Goal: Task Accomplishment & Management: Complete application form

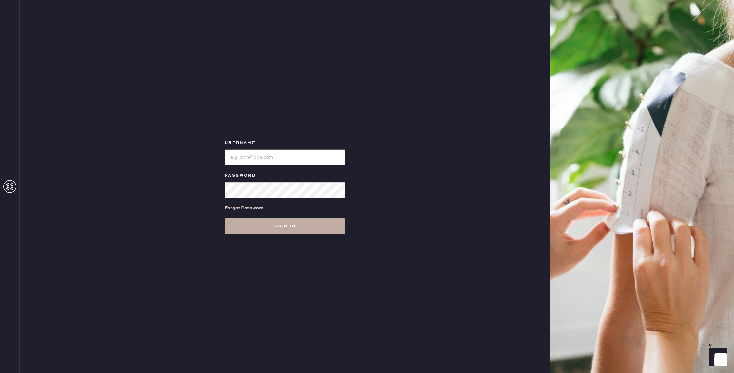
type input "reformationlajolla"
click at [277, 228] on button "Sign in" at bounding box center [285, 226] width 121 height 16
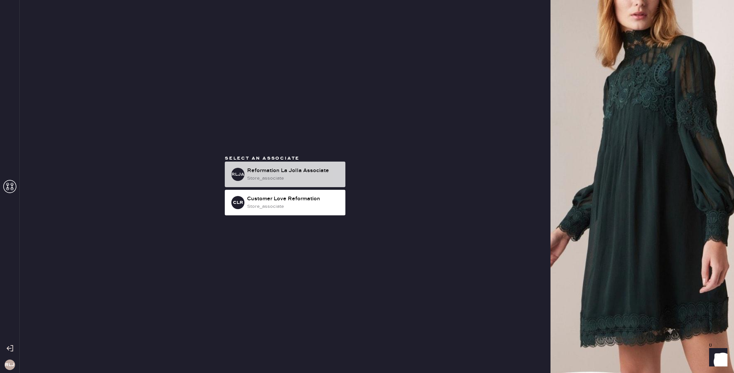
click at [284, 175] on div "store_associate" at bounding box center [293, 178] width 93 height 7
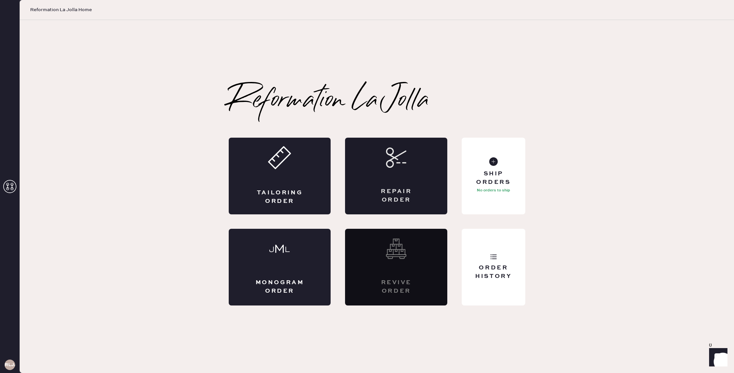
click at [383, 177] on div "Repair Order" at bounding box center [396, 176] width 102 height 77
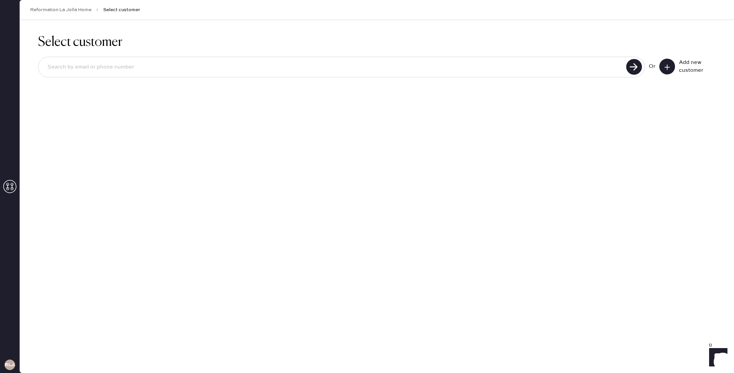
click at [669, 65] on icon at bounding box center [667, 67] width 7 height 7
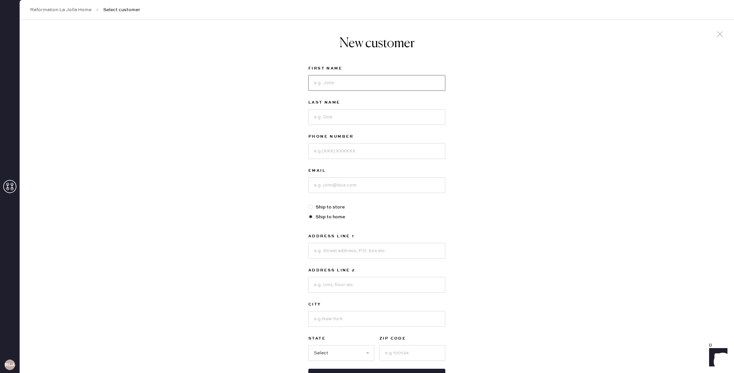
click at [345, 86] on input at bounding box center [377, 83] width 137 height 16
type input "[PERSON_NAME]"
click at [400, 152] on input at bounding box center [377, 151] width 137 height 16
type input "510- 925- 5756"
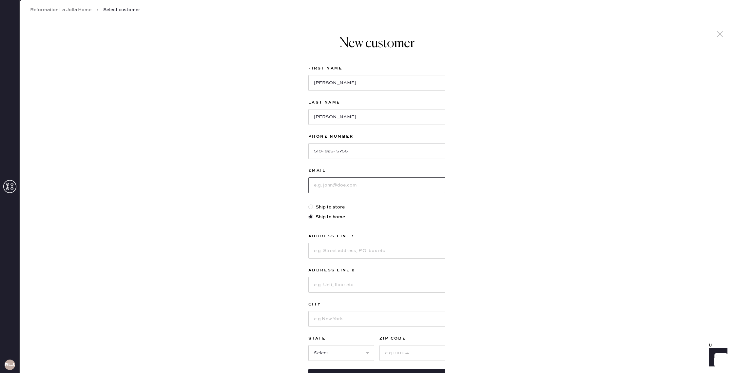
click at [394, 185] on input at bounding box center [377, 185] width 137 height 16
type input "[EMAIL_ADDRESS][DOMAIN_NAME]"
click at [335, 250] on input at bounding box center [377, 251] width 137 height 16
type input "[STREET_ADDRESS]"
click at [326, 289] on input at bounding box center [377, 285] width 137 height 16
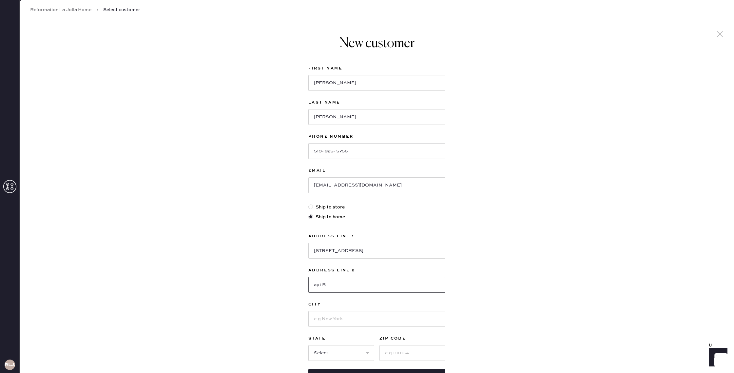
scroll to position [29, 0]
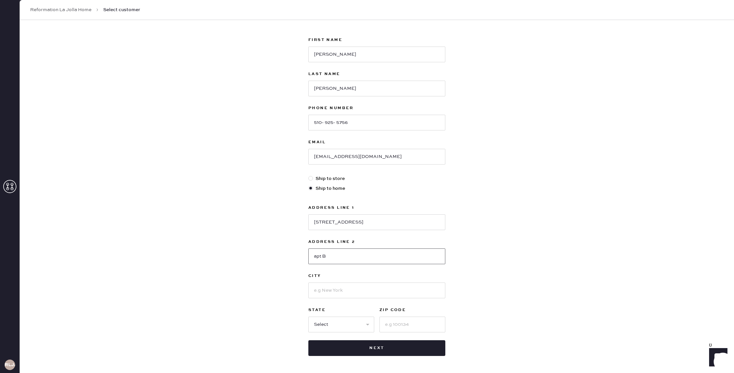
type input "apt B"
click at [328, 292] on input at bounding box center [377, 291] width 137 height 16
type input "4"
type input "[GEOGRAPHIC_DATA]"
click at [342, 326] on select "Select AK AL AR AZ CA CO CT [GEOGRAPHIC_DATA] DE FL [GEOGRAPHIC_DATA] HI [GEOGR…" at bounding box center [342, 325] width 66 height 16
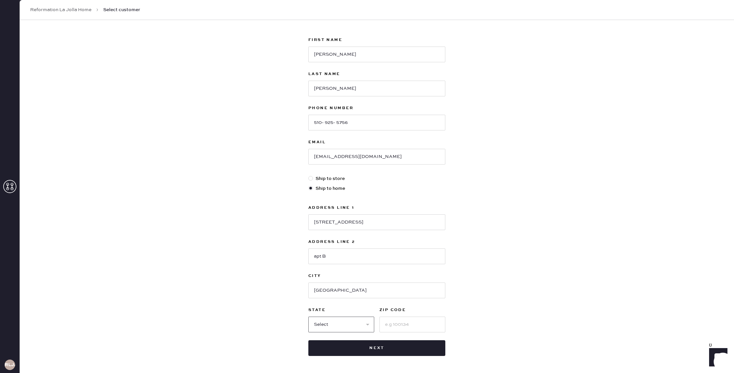
select select "CA"
click at [414, 325] on input at bounding box center [413, 325] width 66 height 16
type input "92116"
click at [377, 347] on button "Next" at bounding box center [377, 348] width 137 height 16
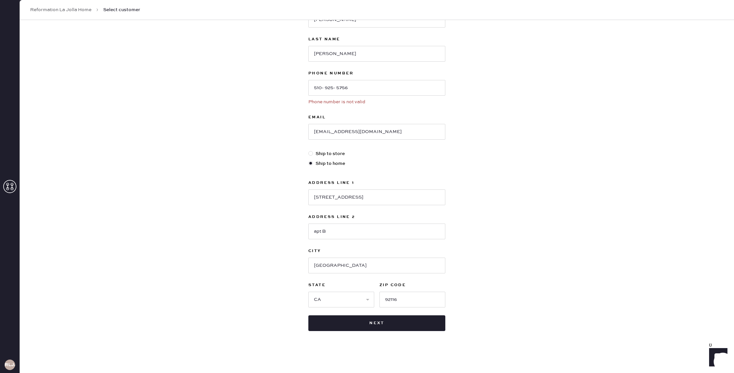
scroll to position [0, 0]
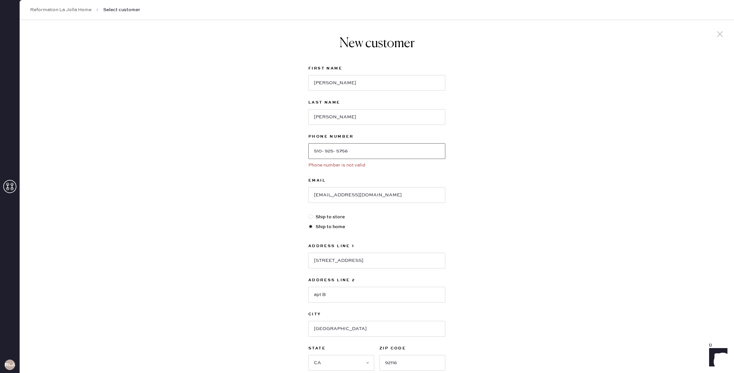
click at [314, 152] on input "510- 925- 5756" at bounding box center [377, 151] width 137 height 16
click at [325, 151] on input "510- 925- 5756" at bounding box center [377, 151] width 137 height 16
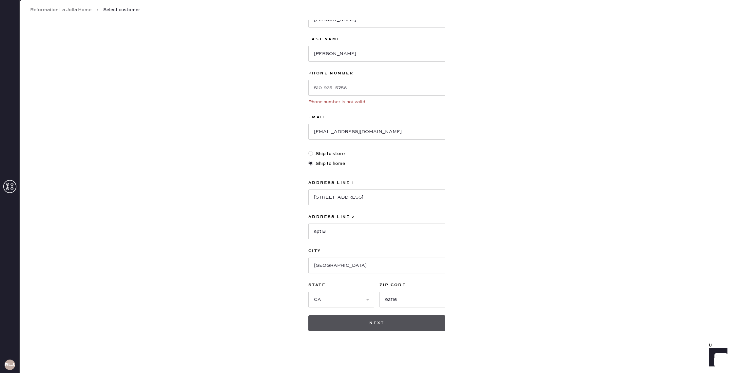
click at [357, 327] on button "Next" at bounding box center [377, 323] width 137 height 16
drag, startPoint x: 324, startPoint y: 88, endPoint x: 395, endPoint y: 100, distance: 71.5
click at [325, 88] on input "510-925- 5756" at bounding box center [377, 88] width 137 height 16
drag, startPoint x: 334, startPoint y: 87, endPoint x: 353, endPoint y: 88, distance: 19.0
click at [335, 87] on input "510925- 5756" at bounding box center [377, 88] width 137 height 16
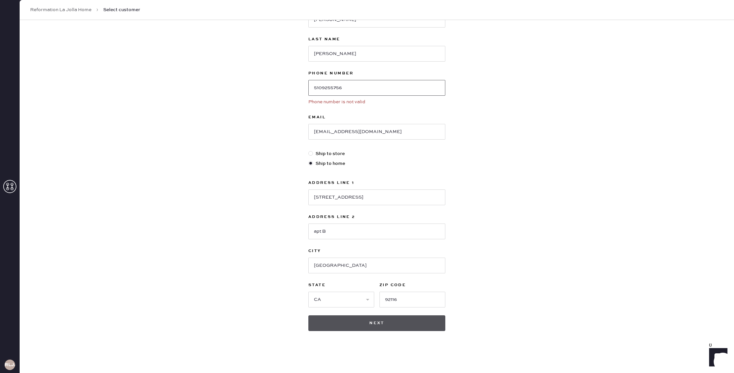
type input "5109255756"
click at [370, 323] on button "Next" at bounding box center [377, 323] width 137 height 16
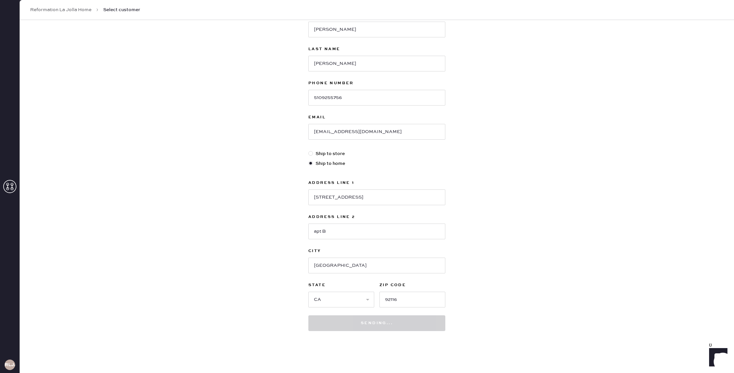
scroll to position [50, 0]
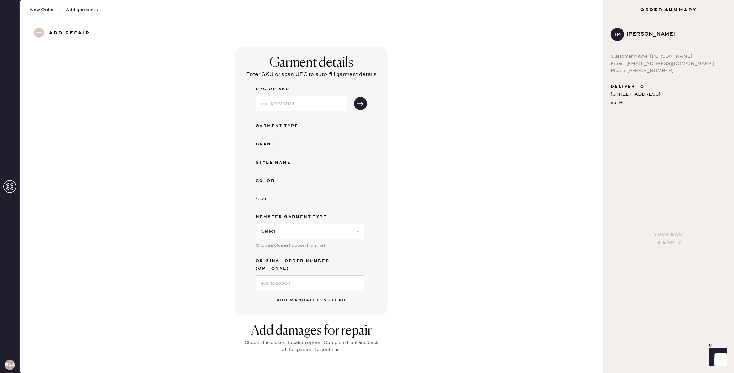
scroll to position [1, 0]
click at [296, 103] on input at bounding box center [302, 102] width 92 height 16
click at [294, 293] on button "Add manually instead" at bounding box center [312, 299] width 78 height 13
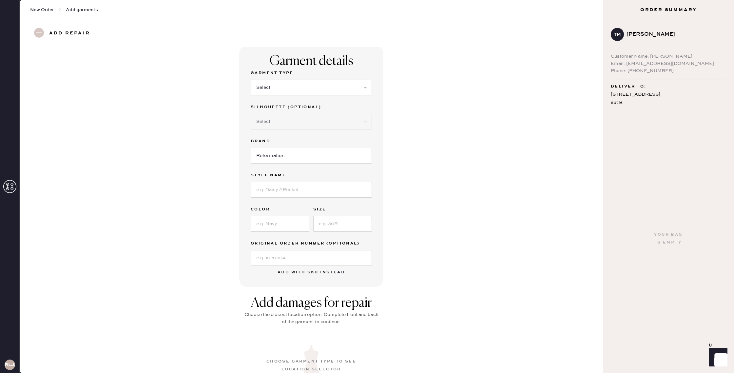
scroll to position [0, 0]
click at [269, 90] on select "Select Basic Skirt Jeans Leggings Pants Shorts Basic Sleeved Dress Basic Sleeve…" at bounding box center [311, 89] width 121 height 16
select select "6"
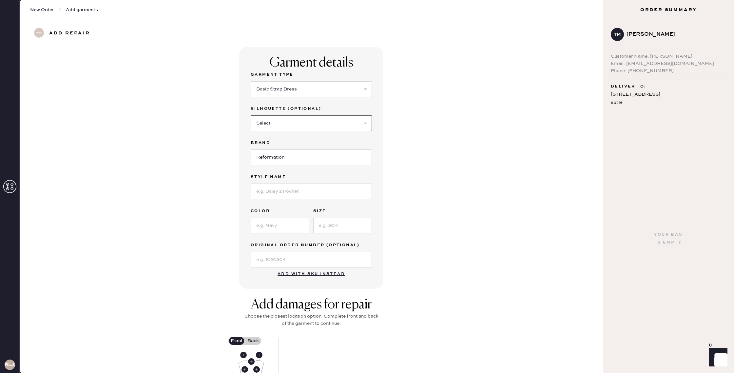
click at [342, 123] on select "Select Maxi Dress Midi Dress Mini Dress Other" at bounding box center [311, 123] width 121 height 16
select select "38"
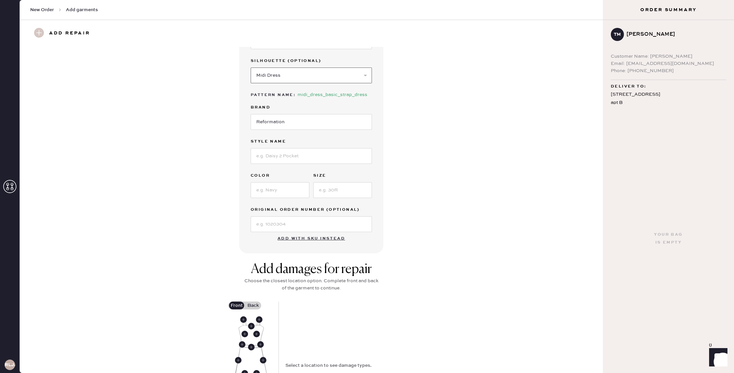
scroll to position [51, 0]
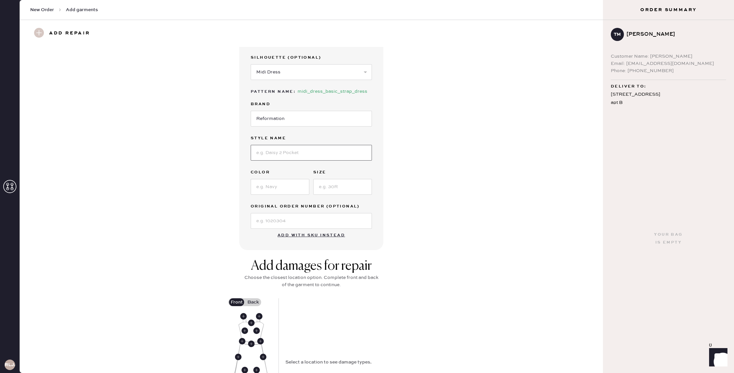
click at [296, 152] on input at bounding box center [311, 153] width 121 height 16
type input "Balia"
click at [280, 189] on input at bounding box center [280, 187] width 59 height 16
type input "white"
click at [328, 189] on input at bounding box center [342, 187] width 59 height 16
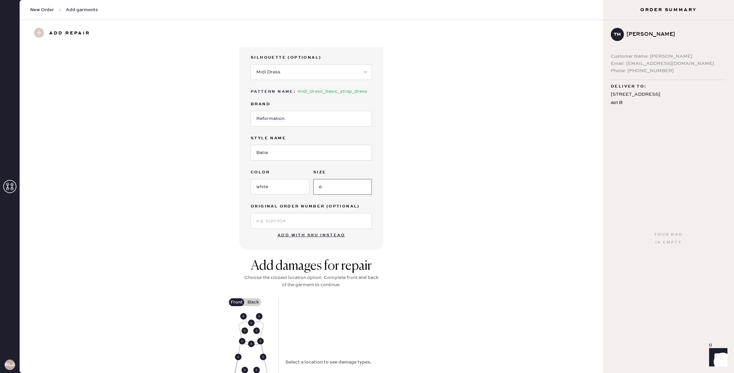
type input "6"
click at [405, 243] on div "Garment details Garment Type Select Basic Skirt Jeans Leggings Pants Shorts Bas…" at bounding box center [311, 123] width 560 height 254
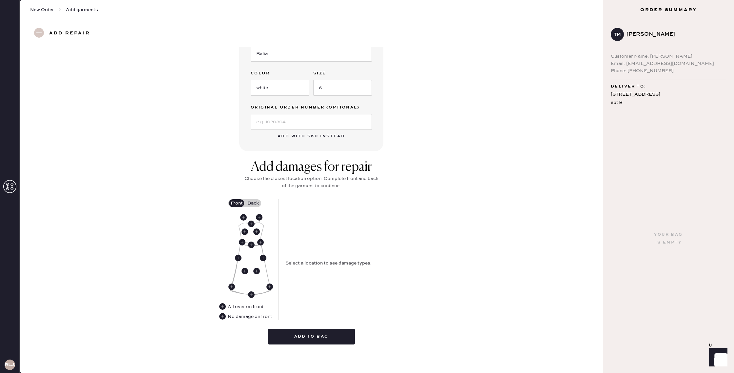
drag, startPoint x: 223, startPoint y: 318, endPoint x: 272, endPoint y: 293, distance: 55.1
click at [223, 318] on use at bounding box center [222, 316] width 7 height 7
click at [256, 201] on label "Back" at bounding box center [253, 203] width 16 height 8
click at [253, 203] on input "Back" at bounding box center [253, 203] width 0 height 0
click at [247, 234] on use at bounding box center [246, 234] width 7 height 7
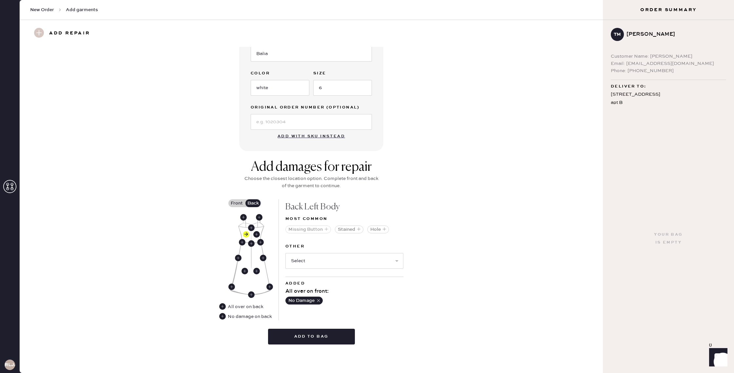
click at [314, 230] on button "Missing Button" at bounding box center [309, 230] width 46 height 8
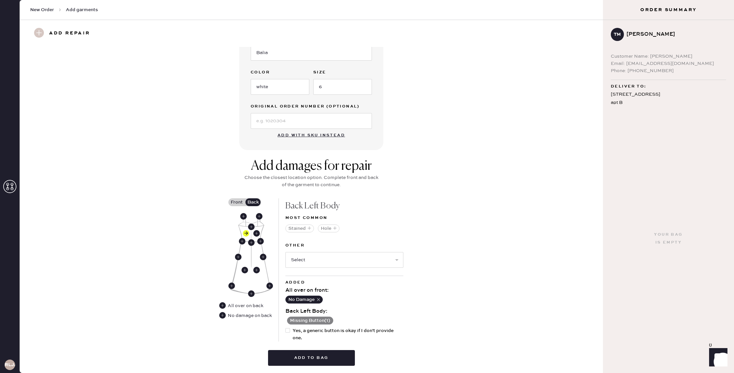
scroll to position [172, 0]
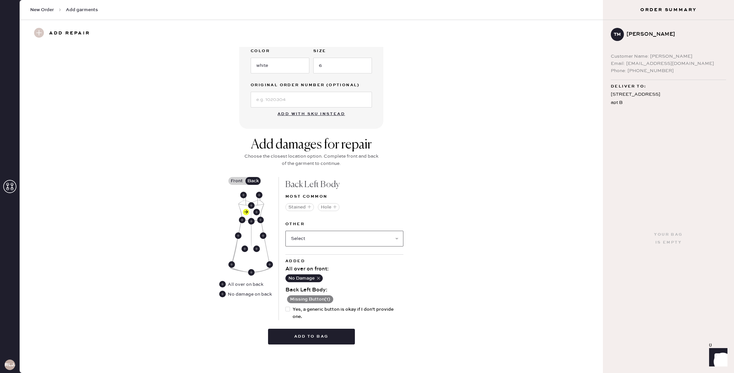
click at [399, 238] on select "Select Broken / Ripped Hem Broken Beads Broken Belt Loop Broken Button Broken C…" at bounding box center [345, 239] width 118 height 16
select select "1658"
select select
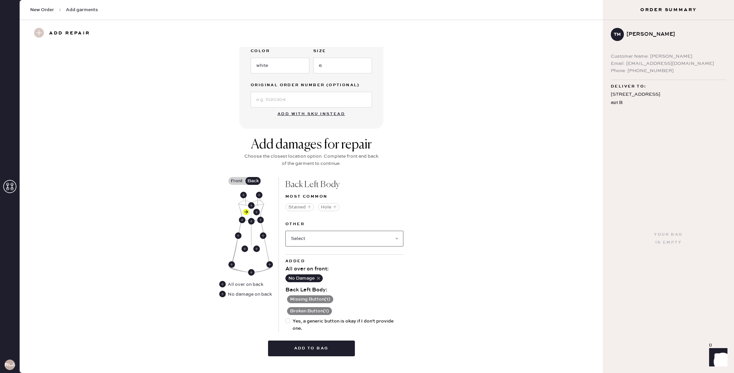
scroll to position [172, 0]
click at [288, 320] on div at bounding box center [288, 321] width 5 height 5
click at [286, 318] on input "Yes, a generic button is okay if I don't provide one." at bounding box center [286, 318] width 0 height 0
checkbox input "true"
drag, startPoint x: 305, startPoint y: 349, endPoint x: 429, endPoint y: 293, distance: 136.2
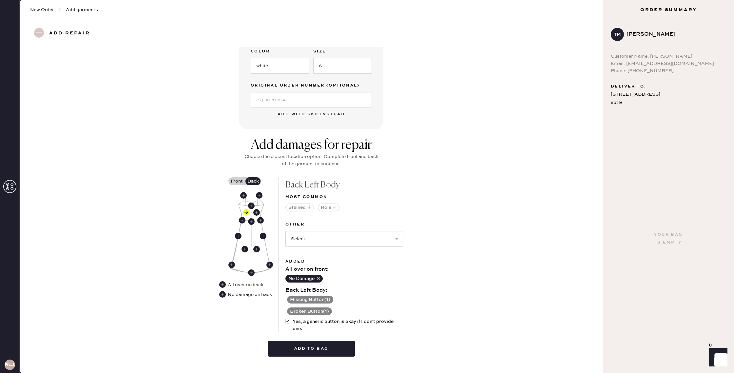
click at [306, 349] on button "Add to bag" at bounding box center [311, 349] width 87 height 16
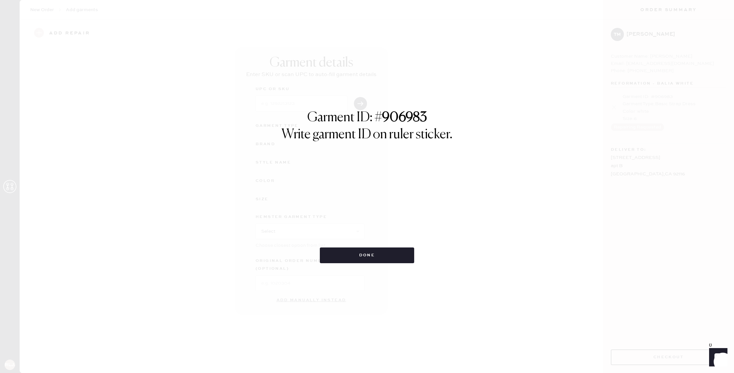
scroll to position [0, 0]
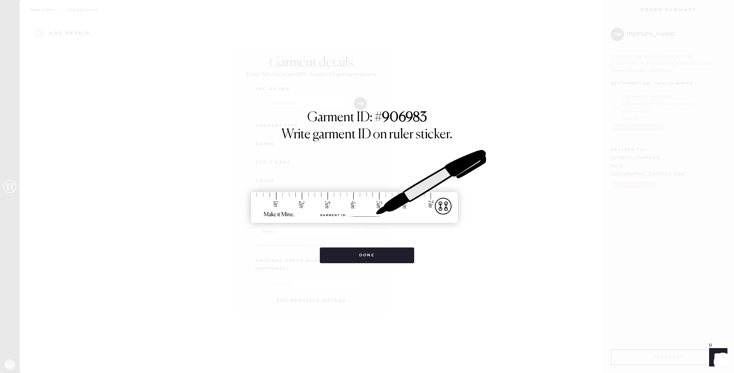
click at [361, 265] on div "Garment ID: # 906983 Write garment ID on ruler sticker. Done" at bounding box center [367, 186] width 734 height 373
click at [368, 255] on button "Done" at bounding box center [367, 256] width 95 height 16
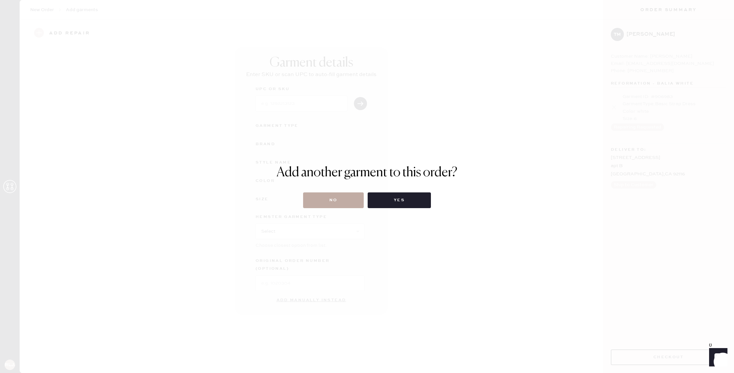
click at [348, 199] on button "No" at bounding box center [333, 200] width 61 height 16
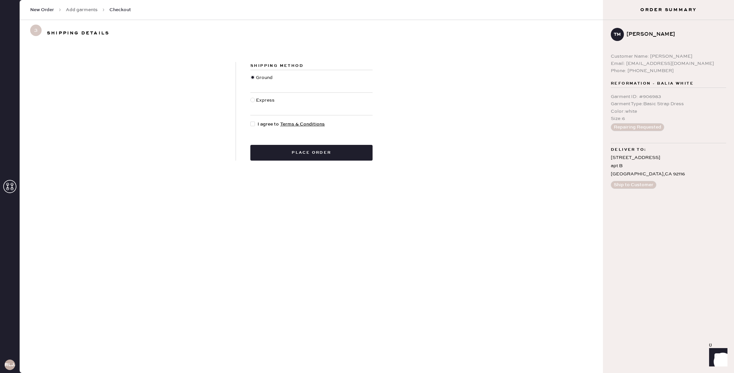
drag, startPoint x: 254, startPoint y: 100, endPoint x: 254, endPoint y: 104, distance: 3.9
click at [254, 100] on div at bounding box center [252, 100] width 5 height 5
click at [251, 97] on input "Express" at bounding box center [250, 97] width 0 height 0
radio input "true"
drag, startPoint x: 254, startPoint y: 124, endPoint x: 264, endPoint y: 127, distance: 9.6
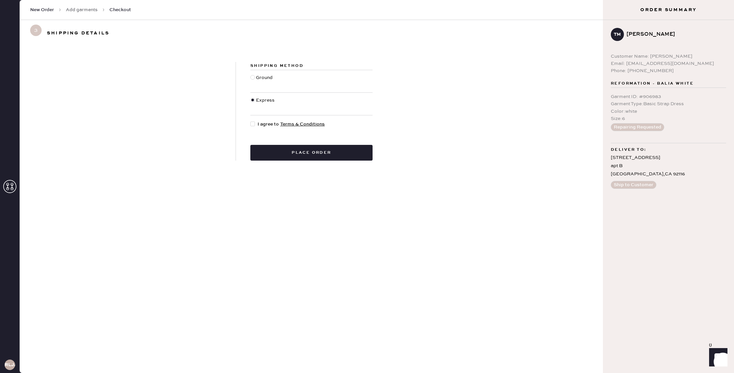
click at [254, 124] on div at bounding box center [252, 124] width 5 height 5
click at [251, 121] on input "I agree to Terms & Conditions" at bounding box center [250, 121] width 0 height 0
checkbox input "true"
drag, startPoint x: 305, startPoint y: 152, endPoint x: 309, endPoint y: 151, distance: 3.3
click at [305, 152] on button "Place order" at bounding box center [311, 153] width 122 height 16
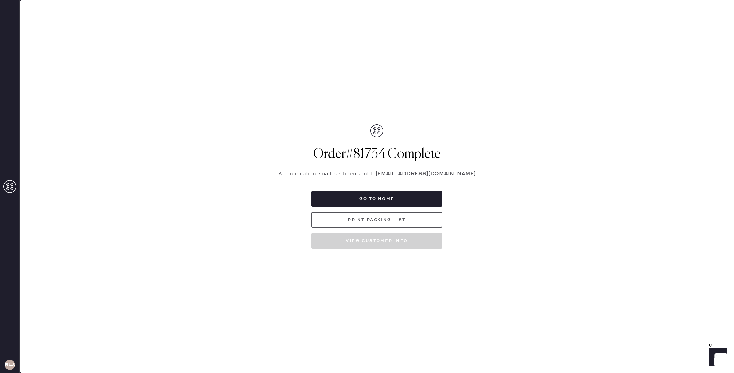
drag, startPoint x: 373, startPoint y: 222, endPoint x: 395, endPoint y: 220, distance: 22.4
click at [373, 222] on button "Print Packing List" at bounding box center [376, 220] width 131 height 16
click at [370, 240] on button "View customer info" at bounding box center [376, 241] width 131 height 16
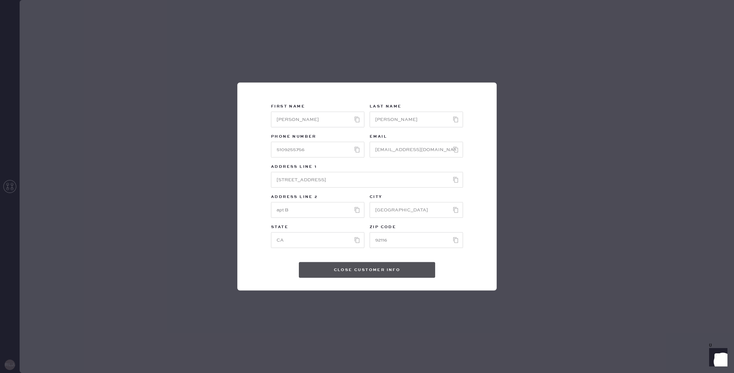
click at [403, 274] on button "Close Customer Info" at bounding box center [367, 270] width 136 height 16
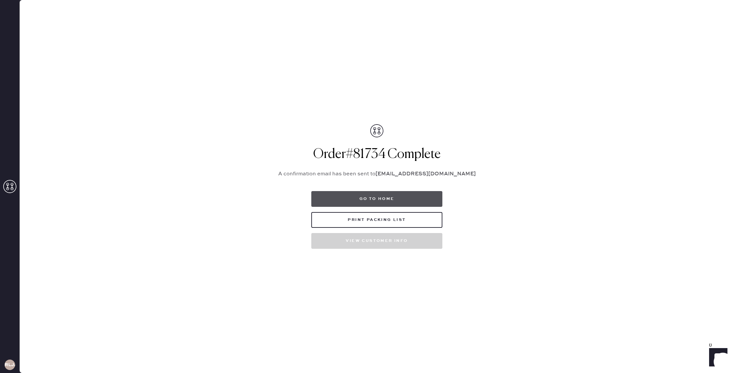
click at [362, 204] on button "Go to home" at bounding box center [376, 199] width 131 height 16
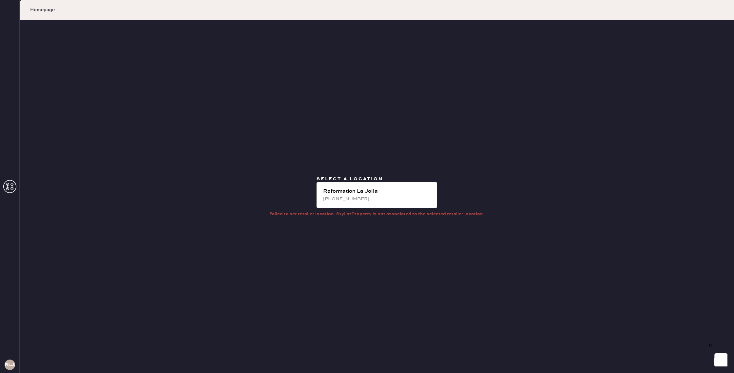
click at [362, 204] on div "Reformation La Jolla [PHONE_NUMBER]" at bounding box center [377, 195] width 121 height 26
drag, startPoint x: 5, startPoint y: 187, endPoint x: 13, endPoint y: 188, distance: 8.9
click at [6, 187] on icon at bounding box center [9, 186] width 13 height 13
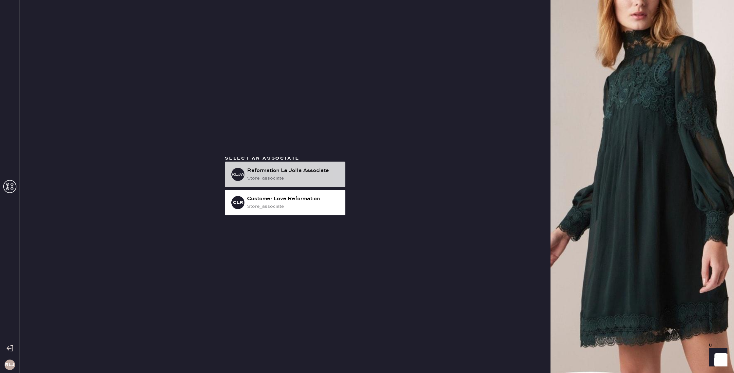
click at [267, 177] on div "store_associate" at bounding box center [293, 178] width 93 height 7
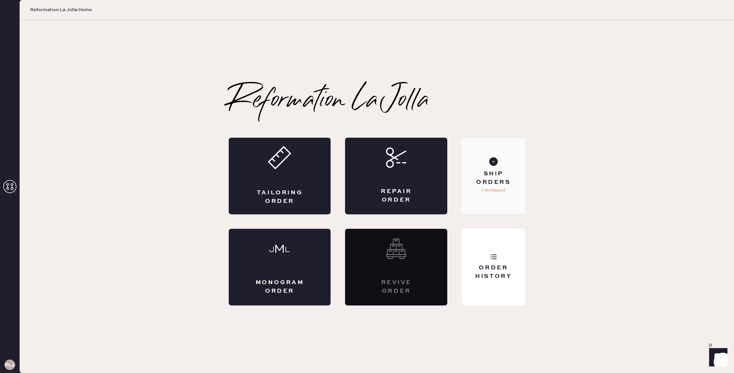
click at [497, 186] on div "Ship Orders 1 Unshipped" at bounding box center [493, 176] width 63 height 77
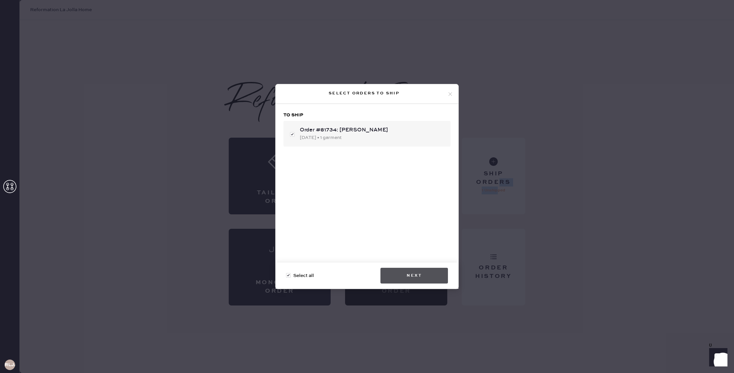
click at [405, 271] on button "Next" at bounding box center [415, 276] width 68 height 16
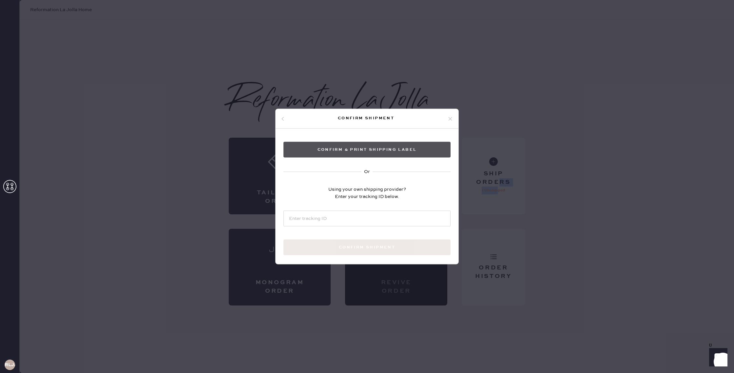
click at [360, 151] on button "Confirm & Print shipping label" at bounding box center [367, 150] width 167 height 16
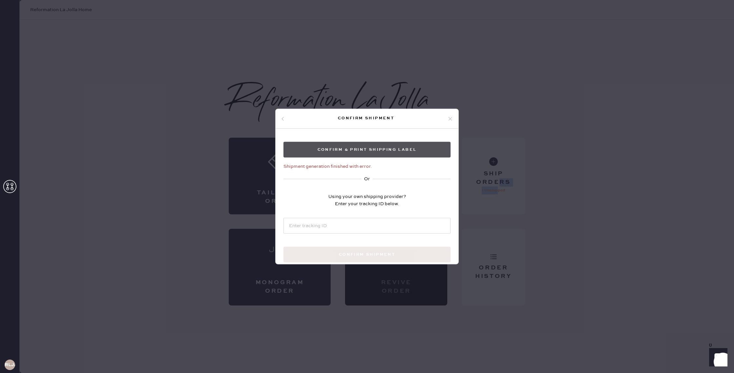
click at [370, 152] on button "Confirm & Print shipping label" at bounding box center [367, 150] width 167 height 16
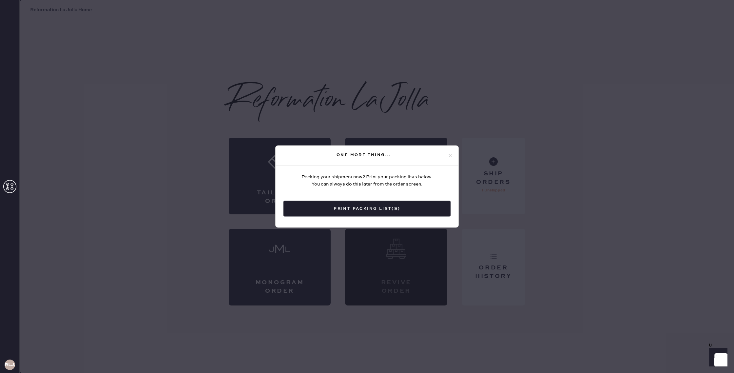
drag, startPoint x: 596, startPoint y: 138, endPoint x: 580, endPoint y: 132, distance: 16.8
click at [596, 138] on div "One more thing... Packing your shipment now? Print your packing lists below. Yo…" at bounding box center [367, 186] width 734 height 373
